Goal: Use online tool/utility

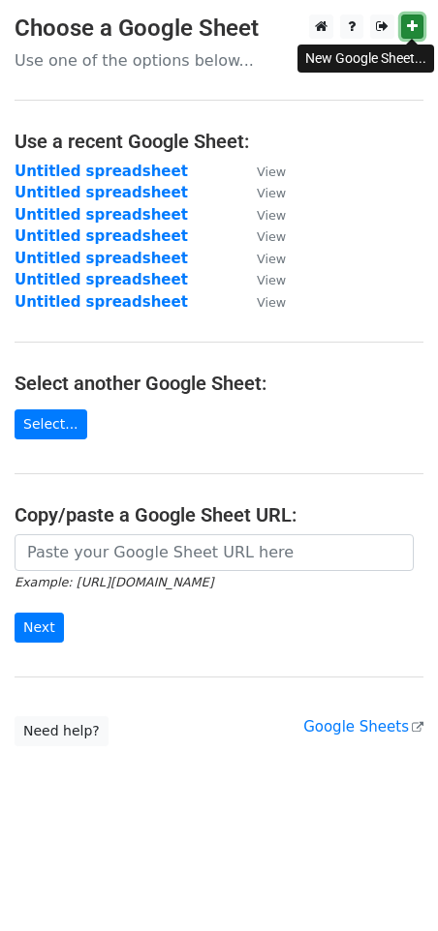
click at [404, 25] on link at bounding box center [412, 27] width 22 height 24
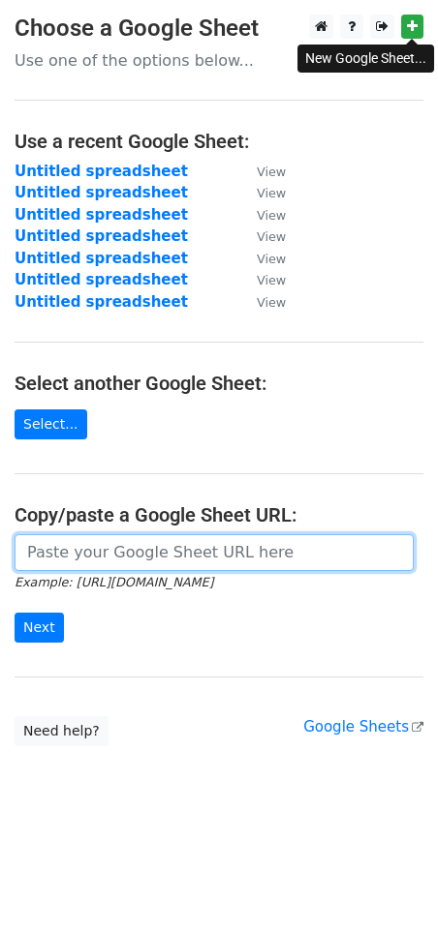
click at [106, 558] on input "url" at bounding box center [214, 552] width 399 height 37
paste input "https://docs.google.com/spreadsheets/d/112XpAqEFi2E1pCj4qZbz2NNqDcLmN7iQ0-26yUw…"
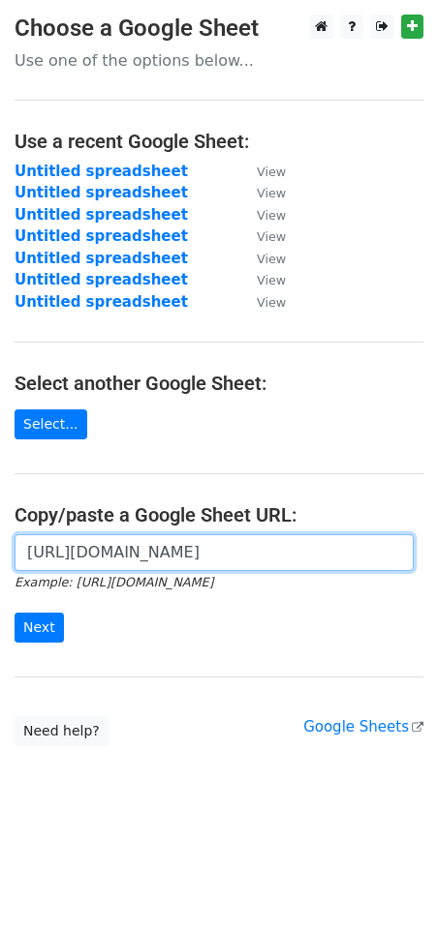
scroll to position [0, 487]
type input "https://docs.google.com/spreadsheets/d/112XpAqEFi2E1pCj4qZbz2NNqDcLmN7iQ0-26yUw…"
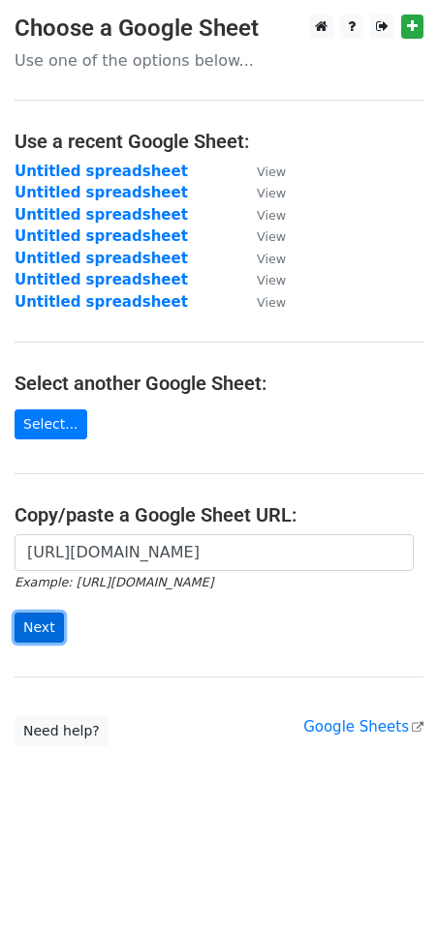
scroll to position [0, 0]
click at [48, 632] on input "Next" at bounding box center [39, 628] width 49 height 30
